Goal: Navigation & Orientation: Go to known website

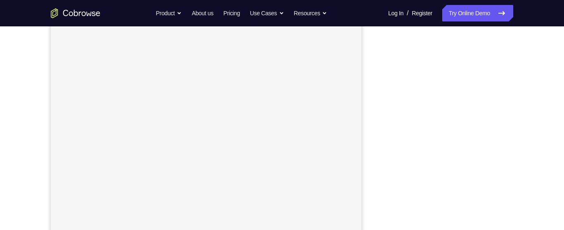
scroll to position [144, 0]
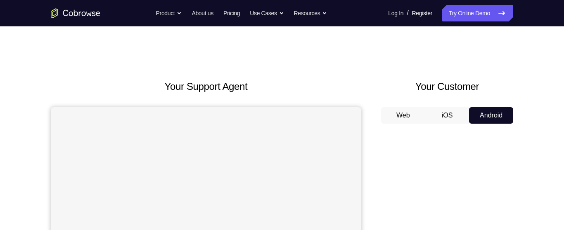
scroll to position [65, 0]
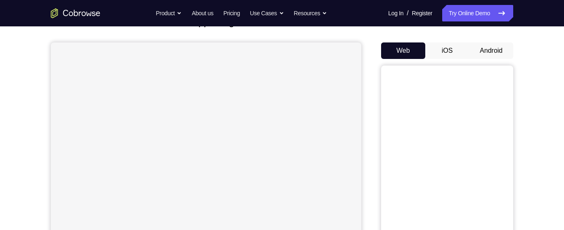
click at [495, 51] on button "Android" at bounding box center [491, 50] width 44 height 17
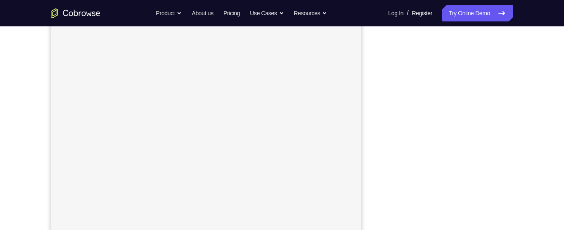
scroll to position [122, 0]
click at [511, 49] on div at bounding box center [447, 136] width 132 height 254
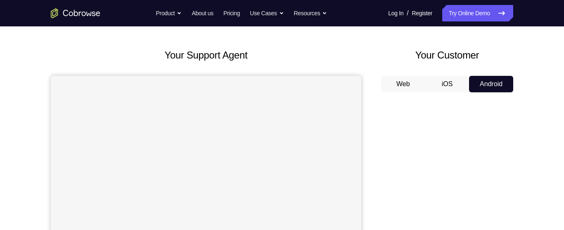
scroll to position [31, 0]
